Goal: Use online tool/utility: Use online tool/utility

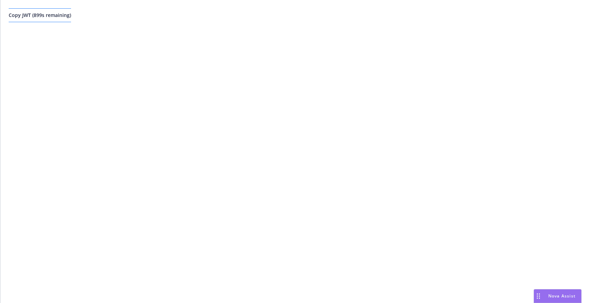
click at [60, 20] on button "Copy JWT ( 899 s remaining)" at bounding box center [40, 15] width 62 height 14
